Goal: Task Accomplishment & Management: Use online tool/utility

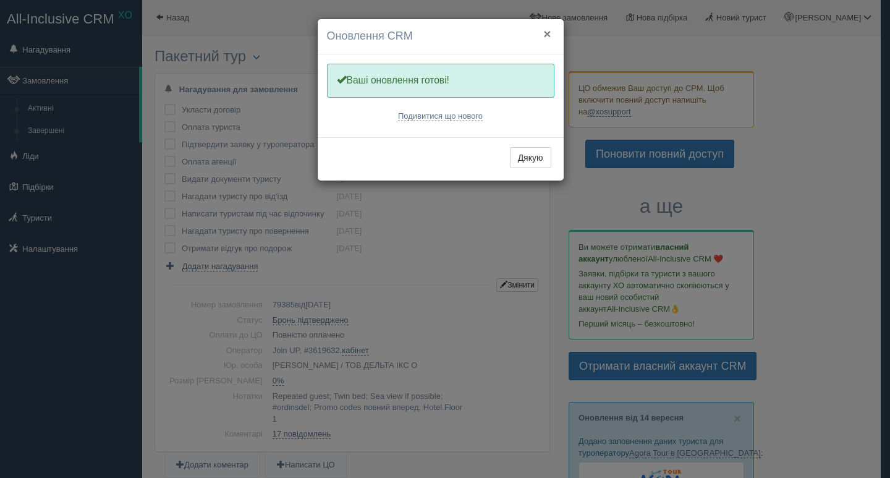
drag, startPoint x: 550, startPoint y: 36, endPoint x: 259, endPoint y: 61, distance: 291.4
click at [542, 35] on div "× Оновлення CRM" at bounding box center [441, 36] width 246 height 35
click at [526, 158] on button "Дякую" at bounding box center [530, 157] width 41 height 21
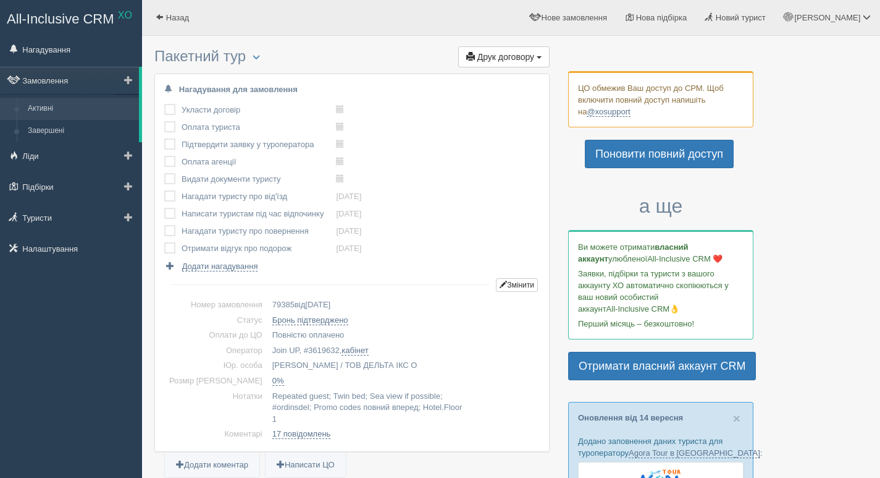
click at [28, 114] on link "Активні" at bounding box center [80, 109] width 117 height 22
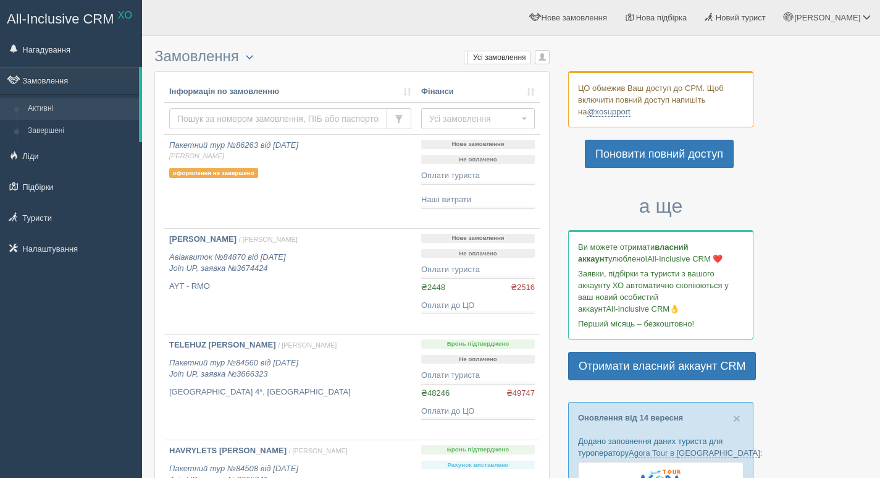
click at [214, 114] on input "text" at bounding box center [278, 118] width 218 height 21
drag, startPoint x: 211, startPoint y: 108, endPoint x: 217, endPoint y: 119, distance: 11.9
click at [212, 108] on input "text" at bounding box center [278, 118] width 218 height 21
type input "84118"
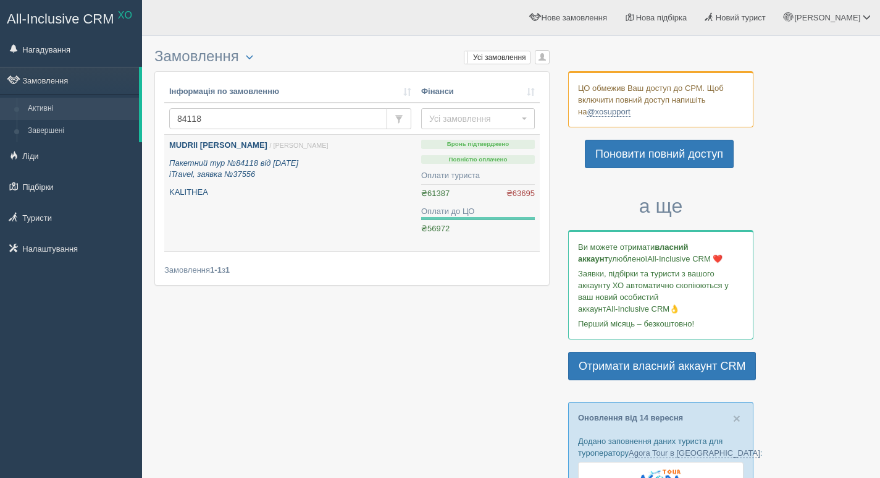
click at [198, 146] on b "MUDRII [PERSON_NAME]" at bounding box center [218, 144] width 98 height 9
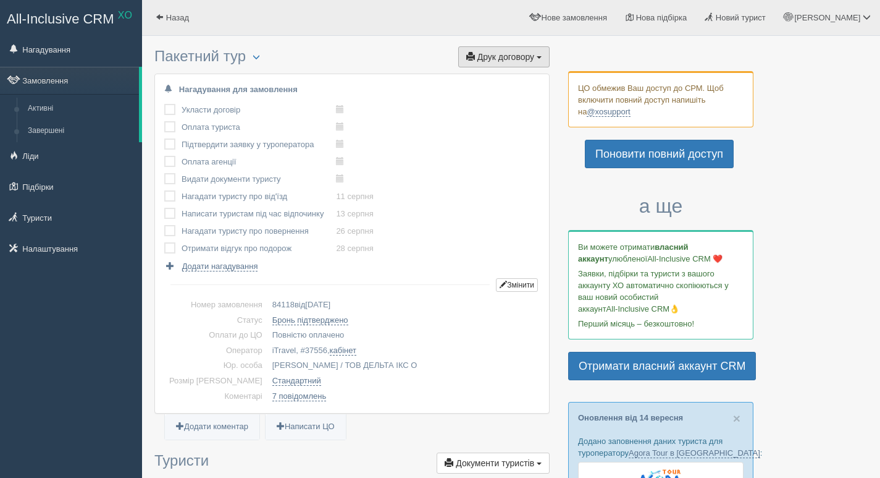
click at [507, 58] on span "Друк договору" at bounding box center [506, 57] width 57 height 10
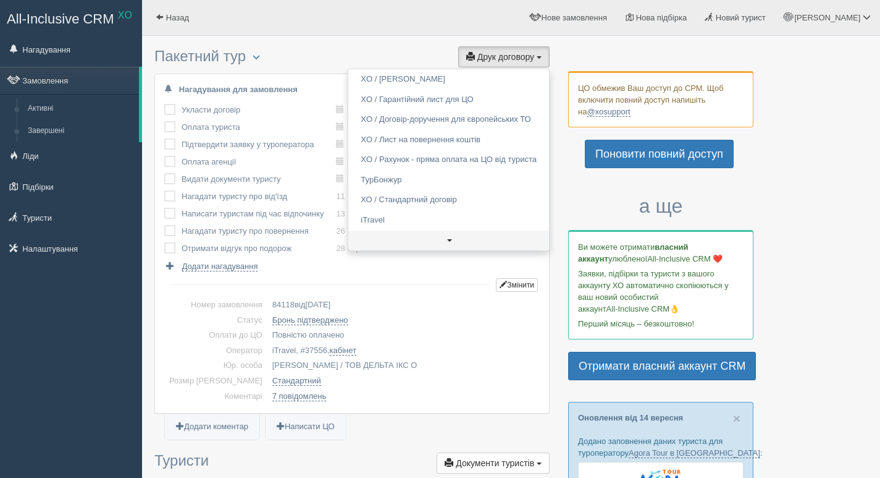
click at [445, 241] on link at bounding box center [448, 240] width 201 height 20
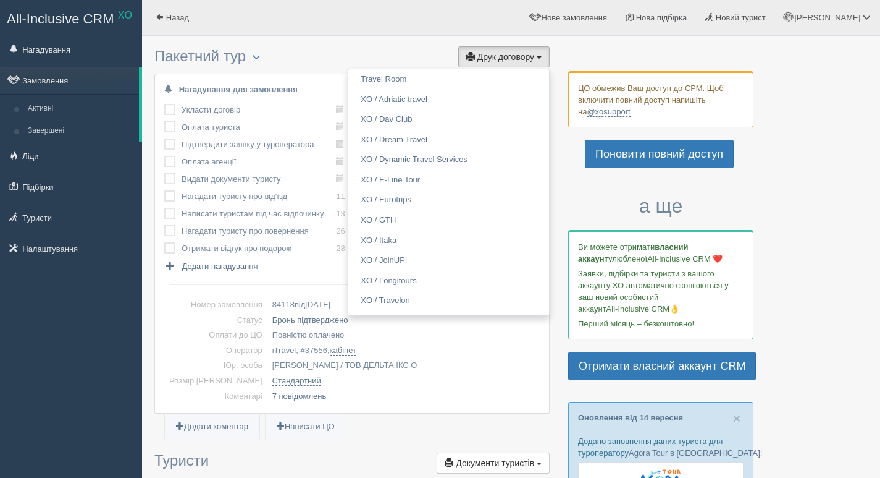
click at [418, 33] on ul "Кристина Мій профіль Моя аналітика Для туристів Допомога Вихід" at bounding box center [622, 17] width 517 height 35
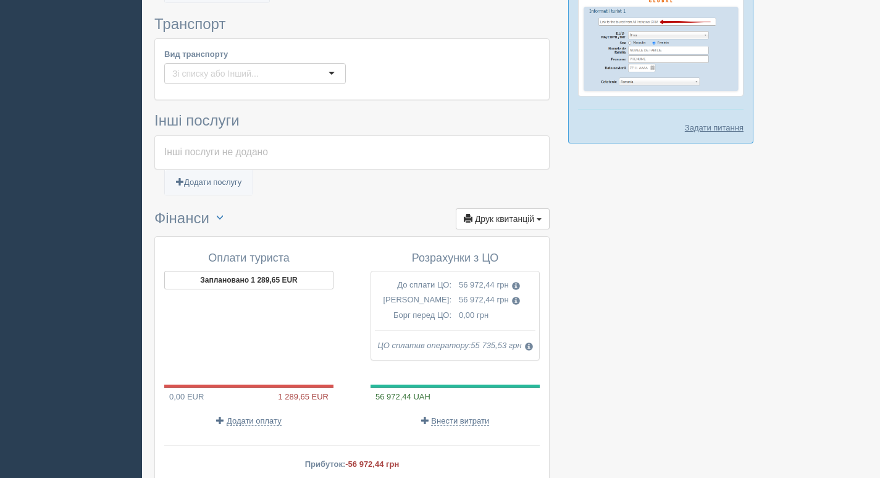
scroll to position [881, 0]
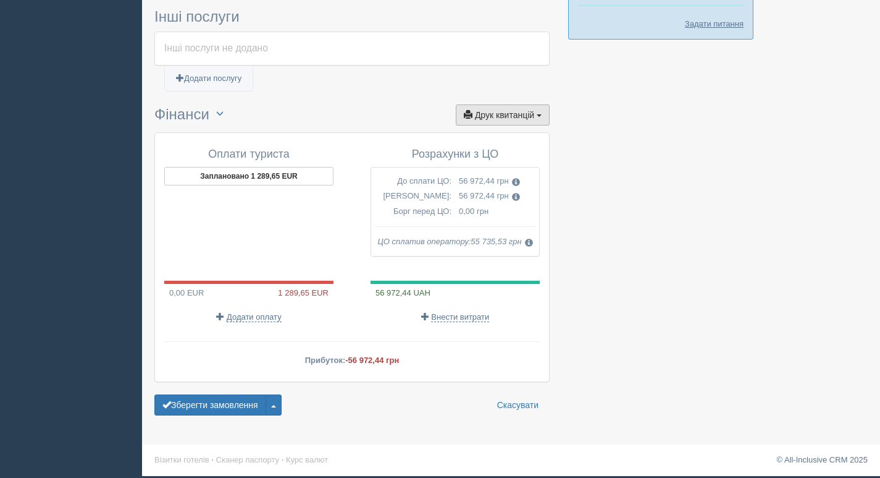
click at [517, 106] on button "Друк квитанцій Друк" at bounding box center [503, 114] width 94 height 21
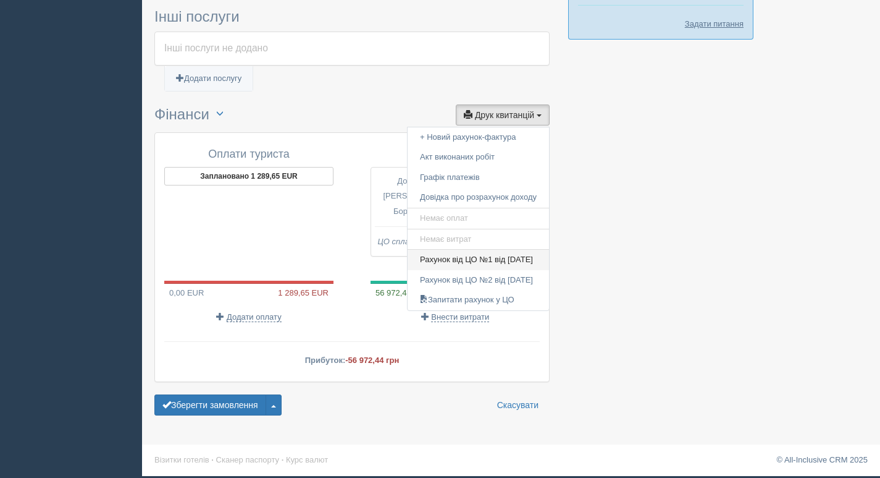
click at [492, 261] on link "Рахунок від ЦО №1 від 21.05.2025" at bounding box center [478, 260] width 141 height 20
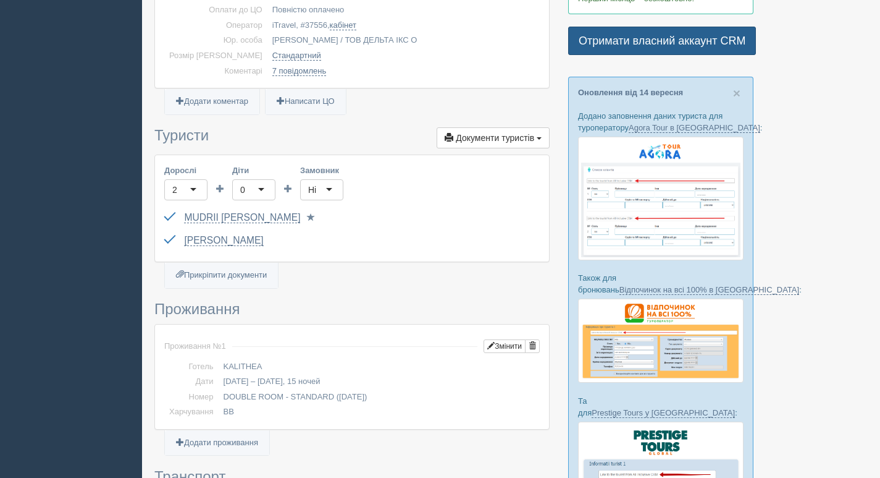
scroll to position [0, 0]
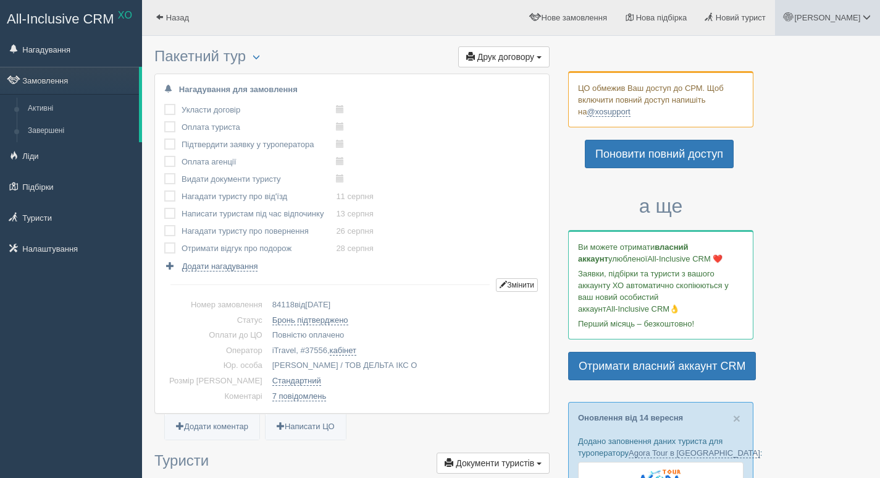
click at [846, 29] on link "[PERSON_NAME]" at bounding box center [827, 17] width 105 height 35
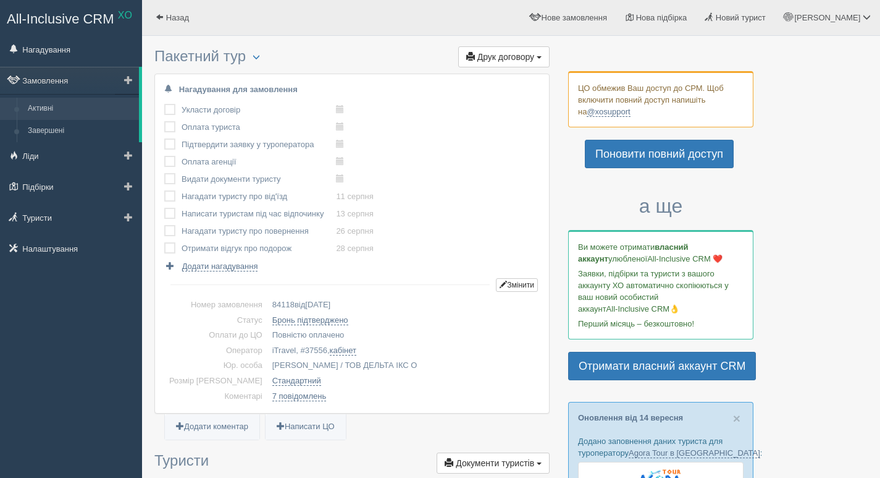
click at [29, 103] on link "Активні" at bounding box center [80, 109] width 117 height 22
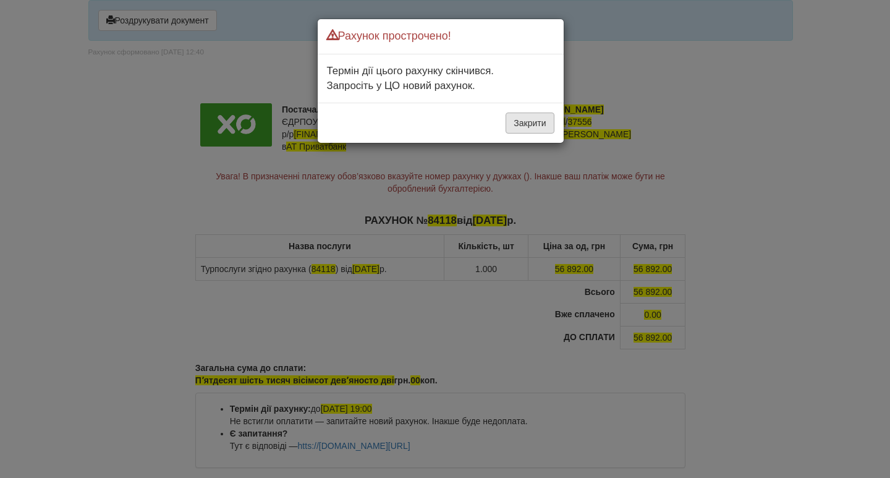
click at [526, 127] on button "Закрити" at bounding box center [529, 122] width 48 height 21
